Goal: Check status

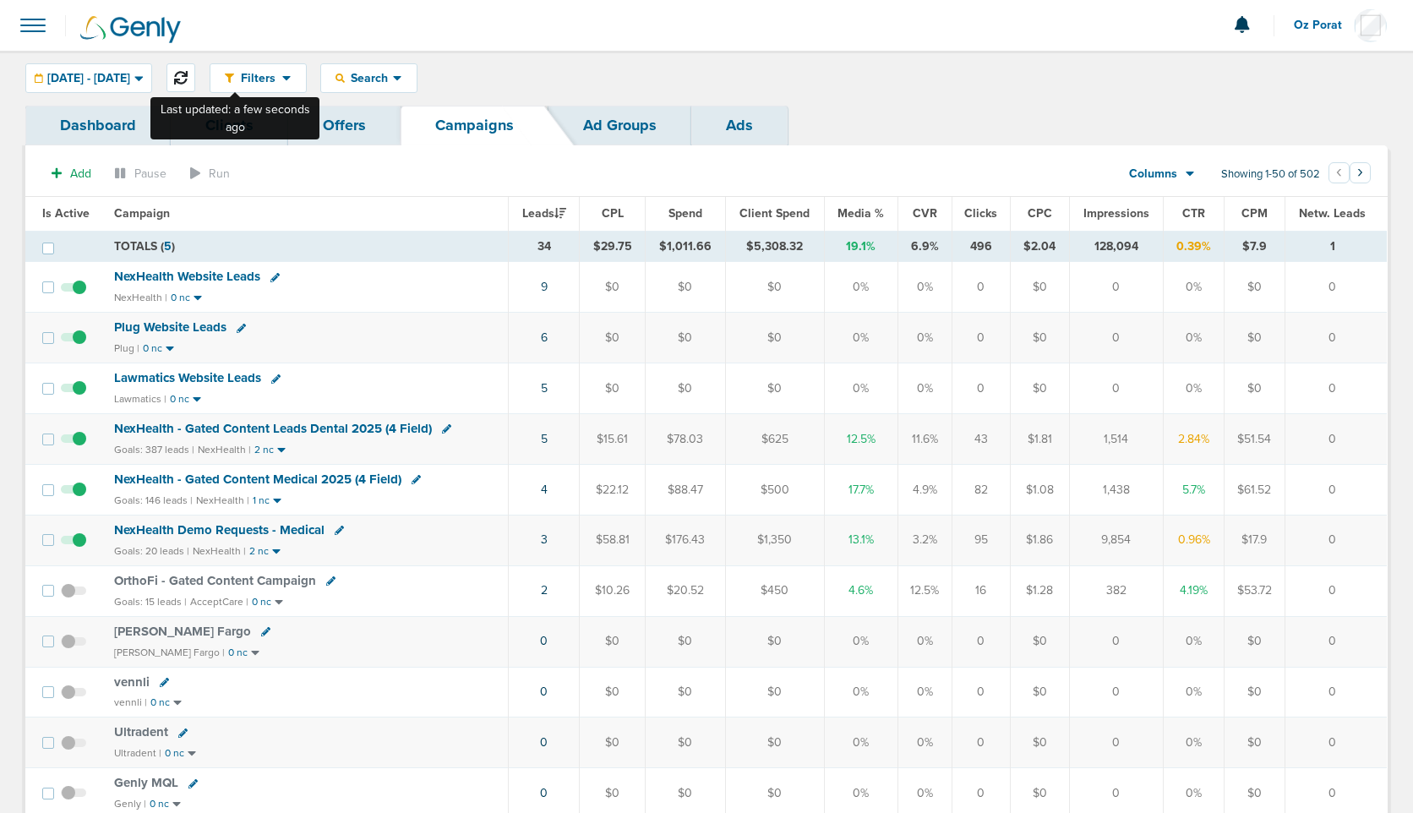
click at [188, 76] on icon at bounding box center [181, 78] width 14 height 14
click at [546, 336] on link "6" at bounding box center [544, 338] width 7 height 14
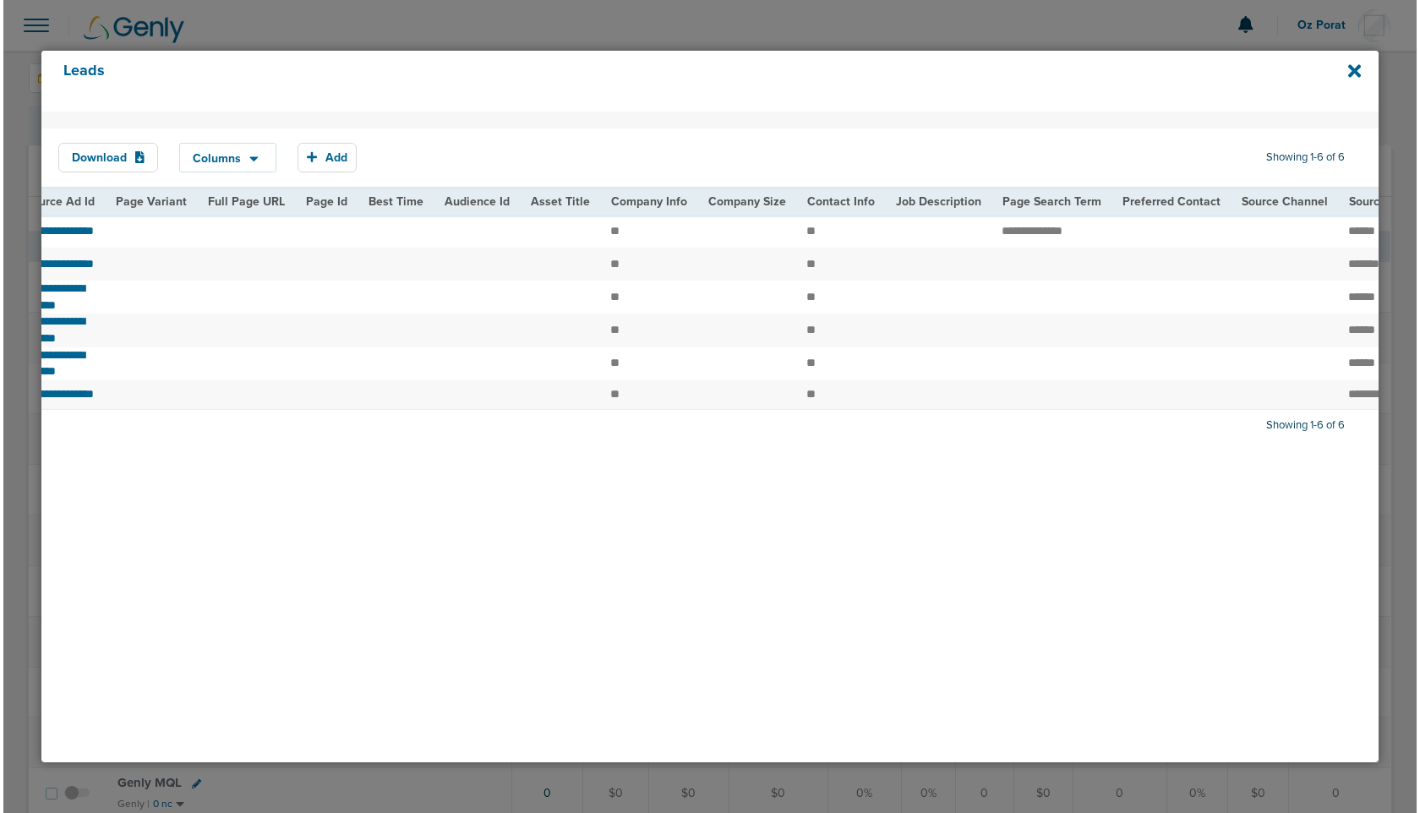
scroll to position [0, 1954]
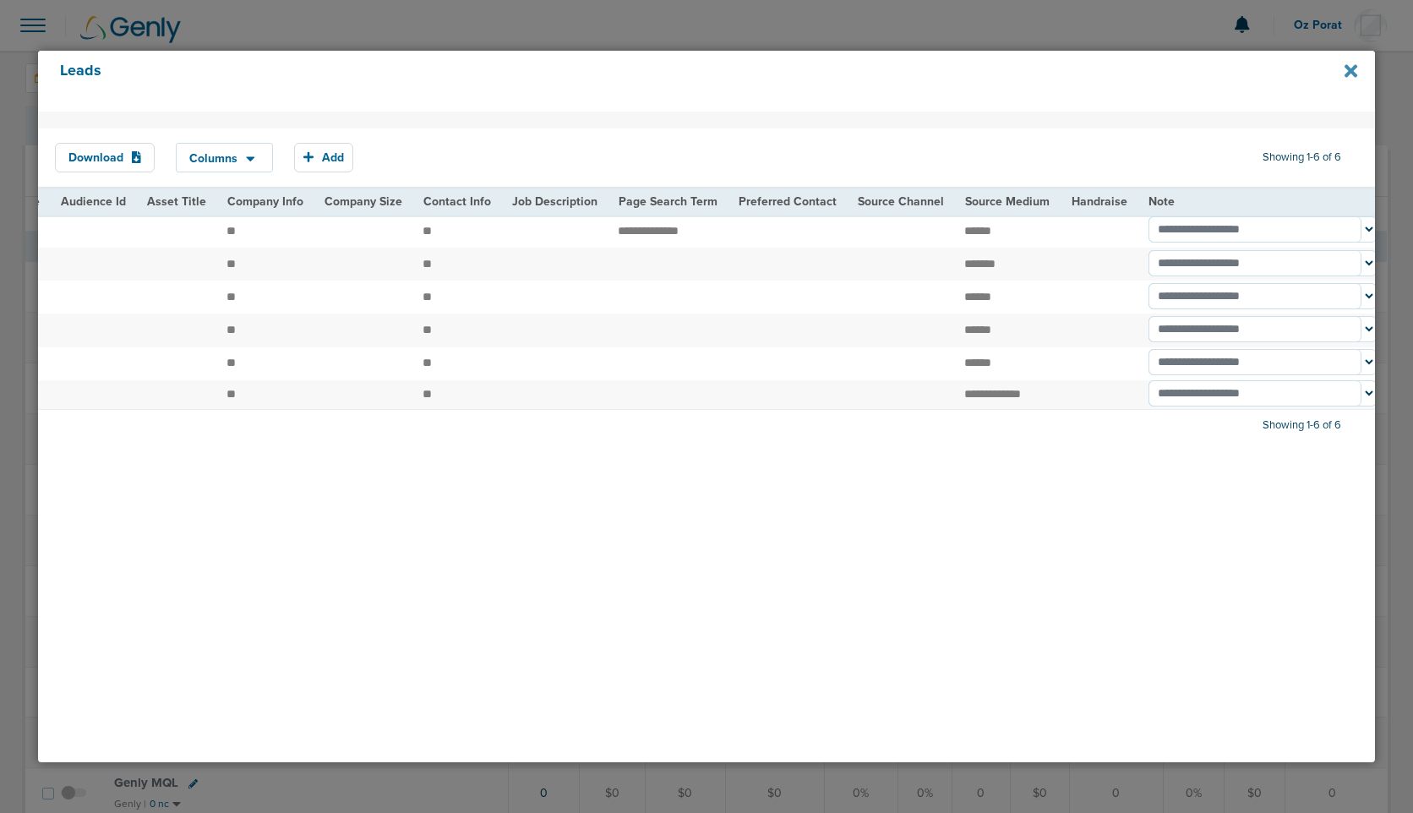
click at [1349, 68] on icon at bounding box center [1351, 71] width 13 height 13
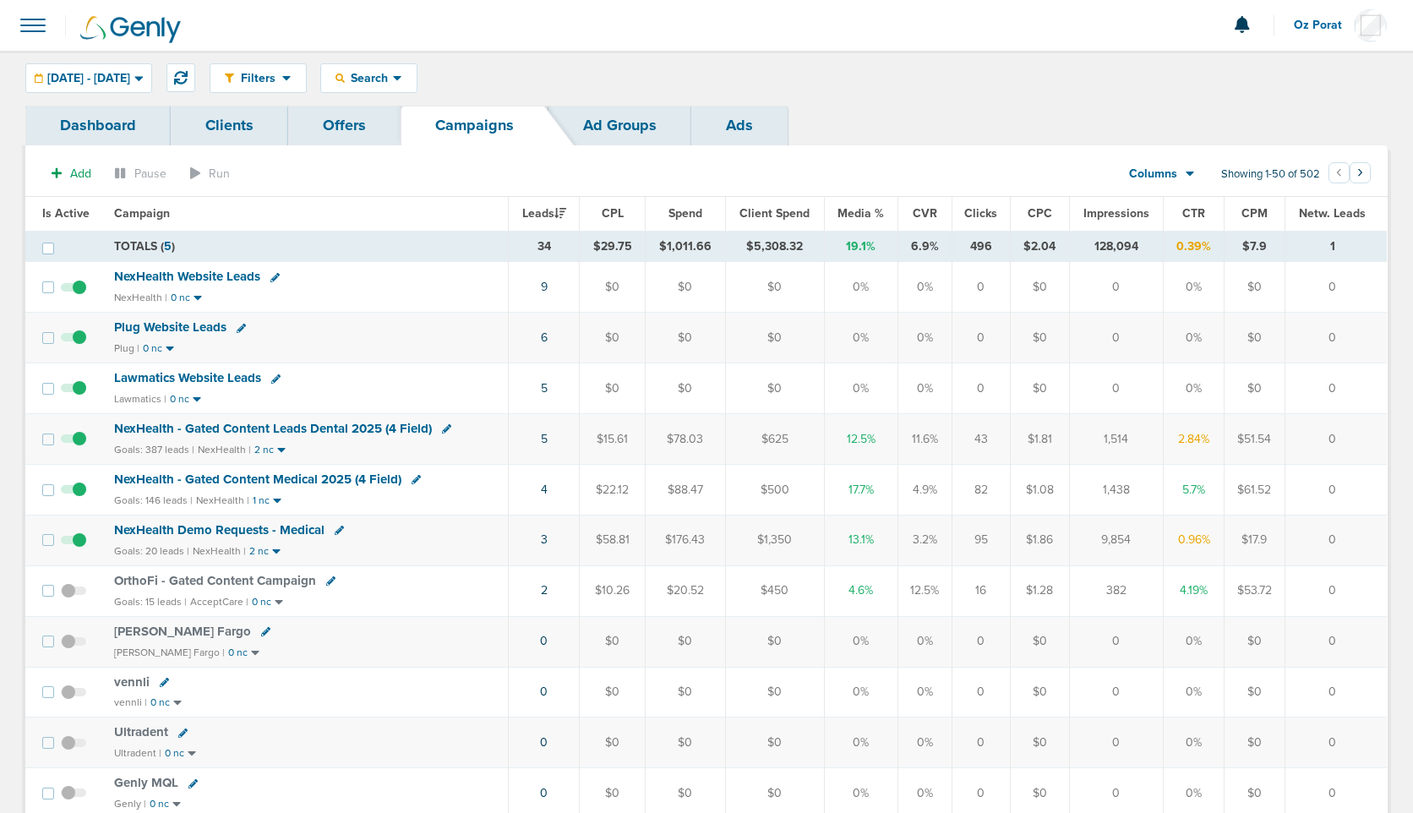
click at [187, 273] on span "NexHealth Website Leads" at bounding box center [187, 276] width 146 height 15
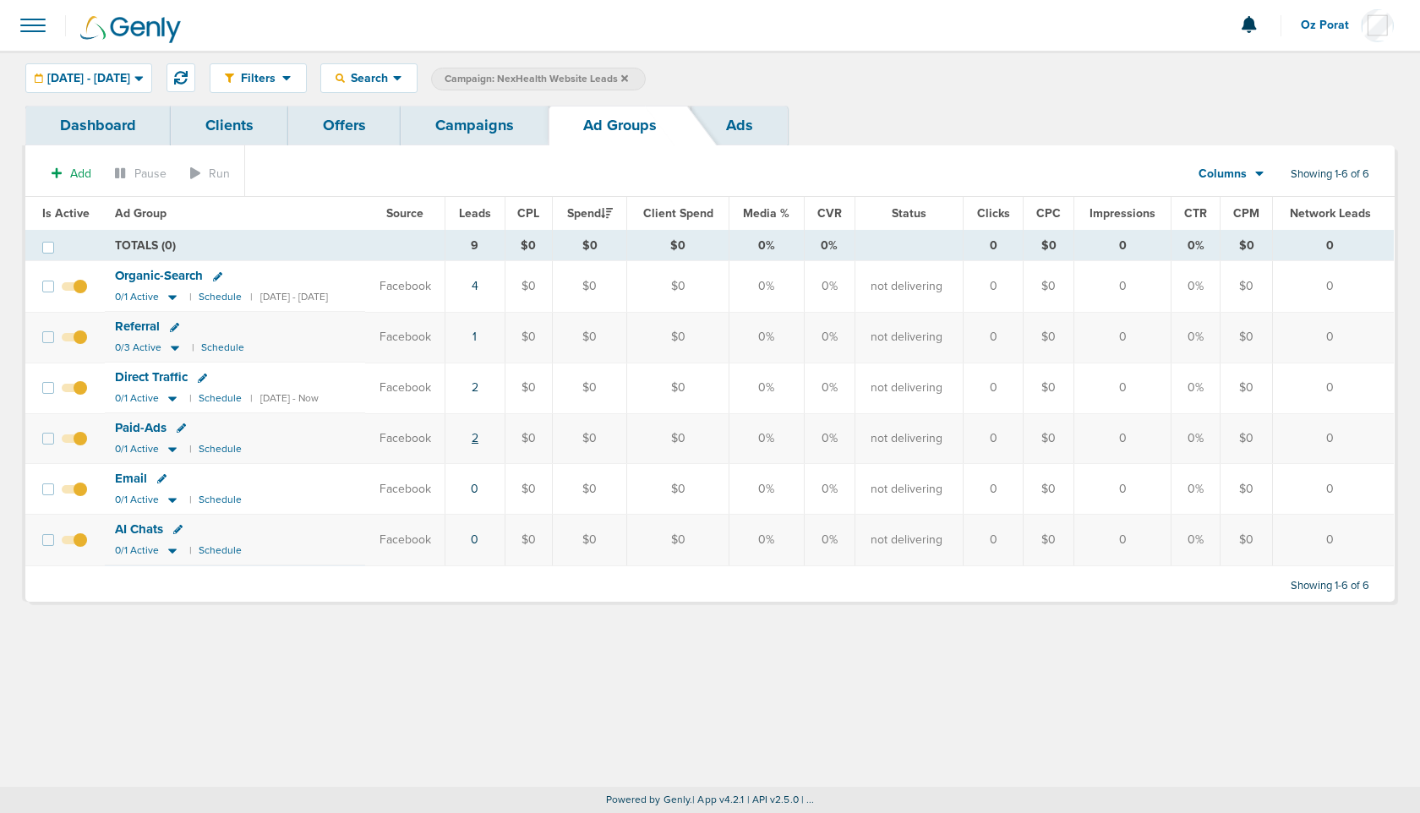
click at [478, 437] on link "2" at bounding box center [475, 438] width 7 height 14
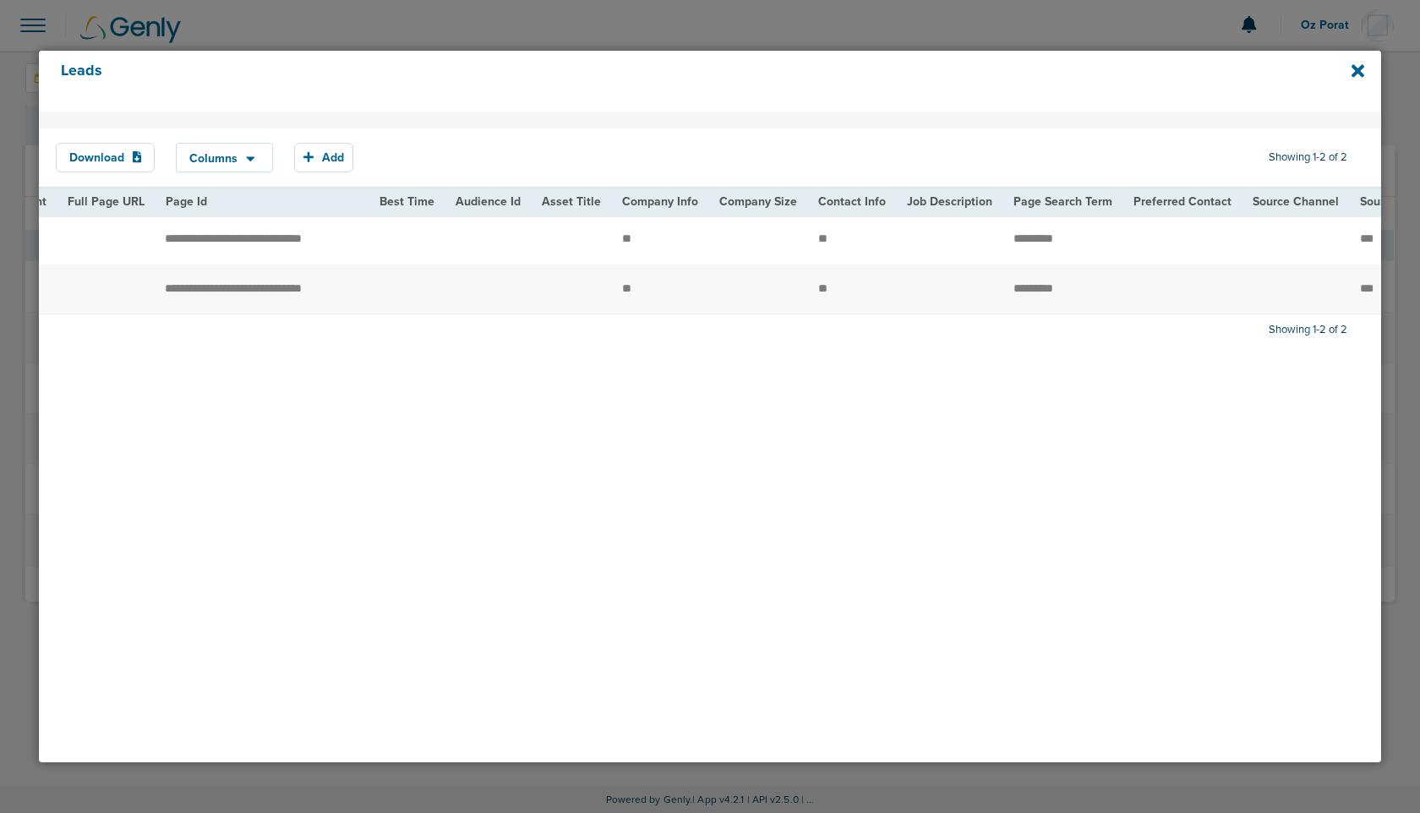
scroll to position [0, 2094]
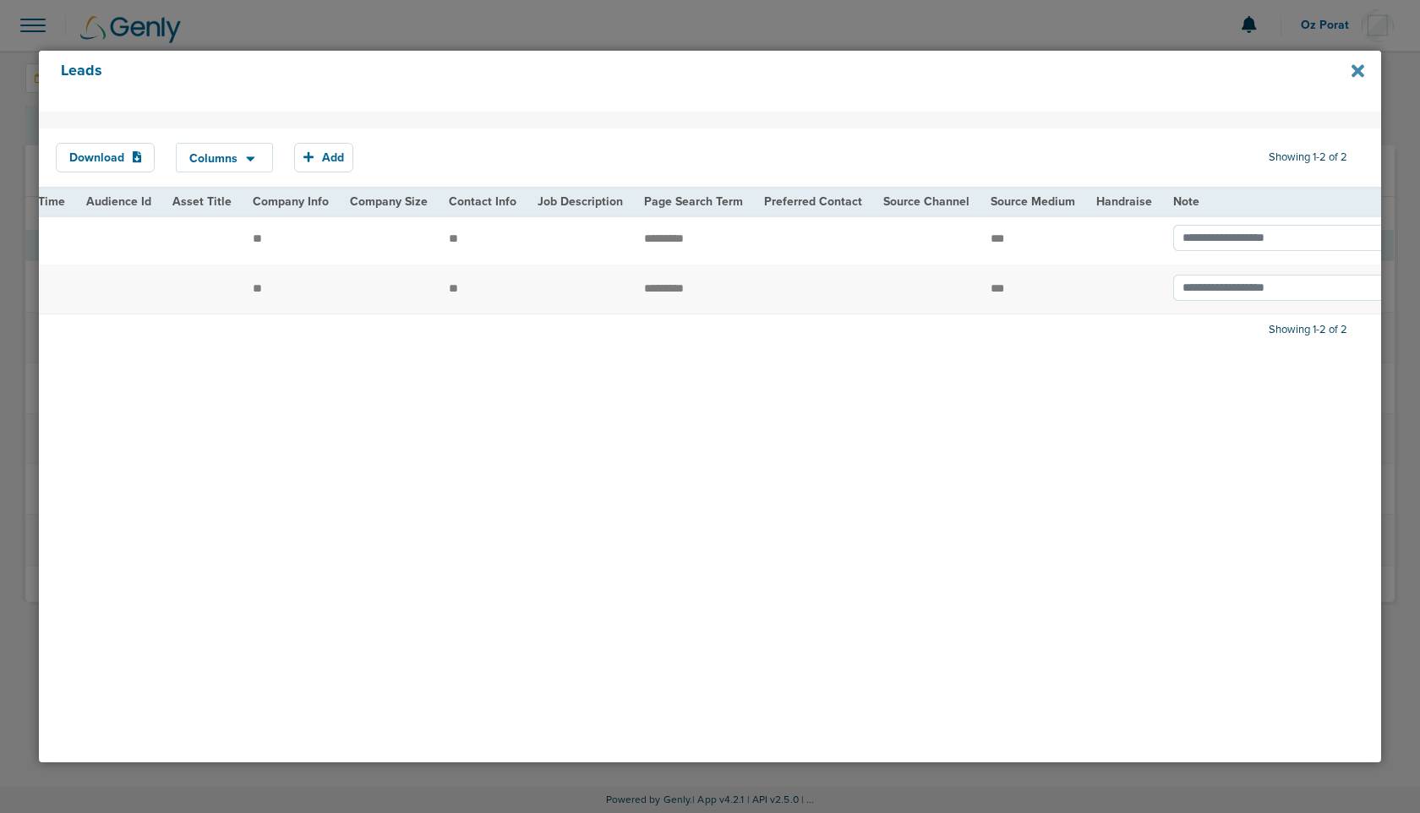
click at [1359, 72] on icon at bounding box center [1358, 71] width 13 height 13
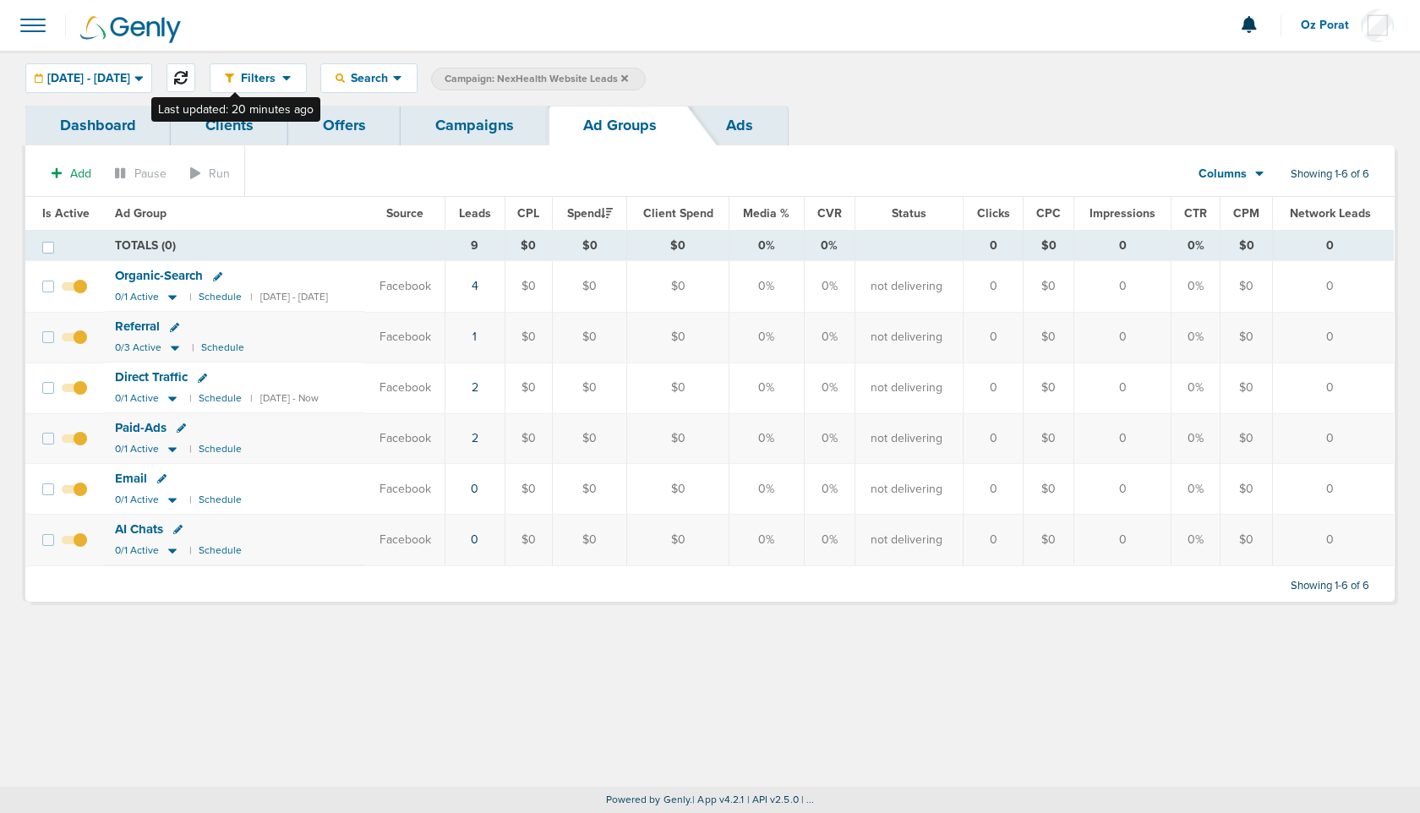
click at [188, 71] on icon at bounding box center [181, 78] width 14 height 14
